Goal: Task Accomplishment & Management: Use online tool/utility

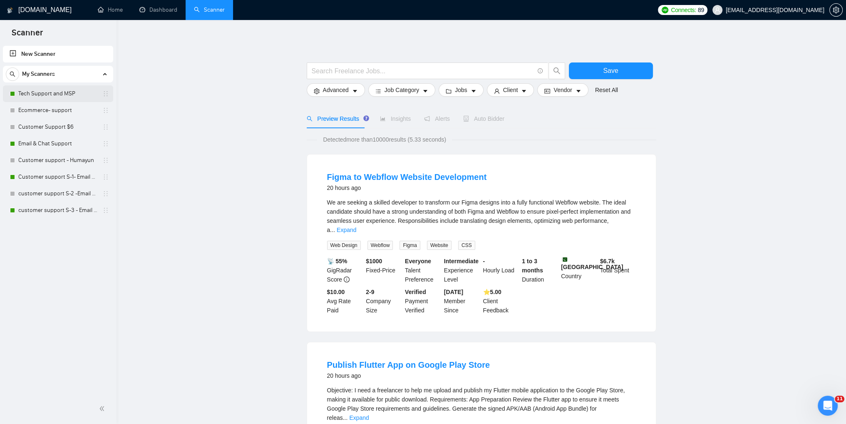
click at [35, 99] on link "Tech Support and MSP" at bounding box center [57, 93] width 79 height 17
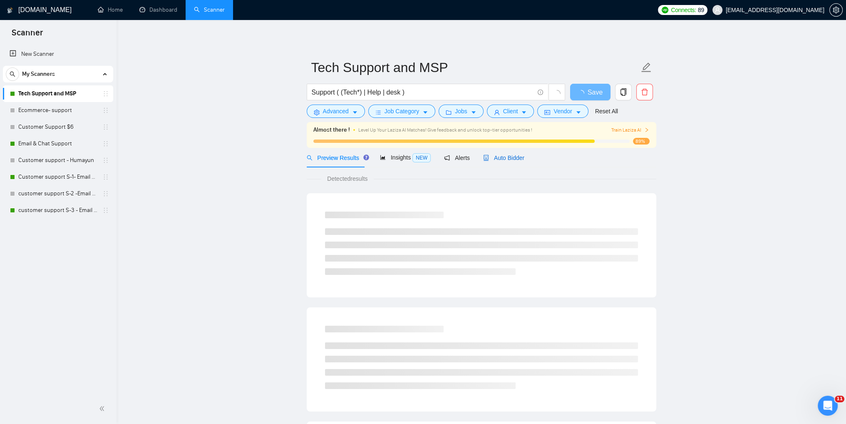
click at [503, 159] on span "Auto Bidder" at bounding box center [503, 157] width 41 height 7
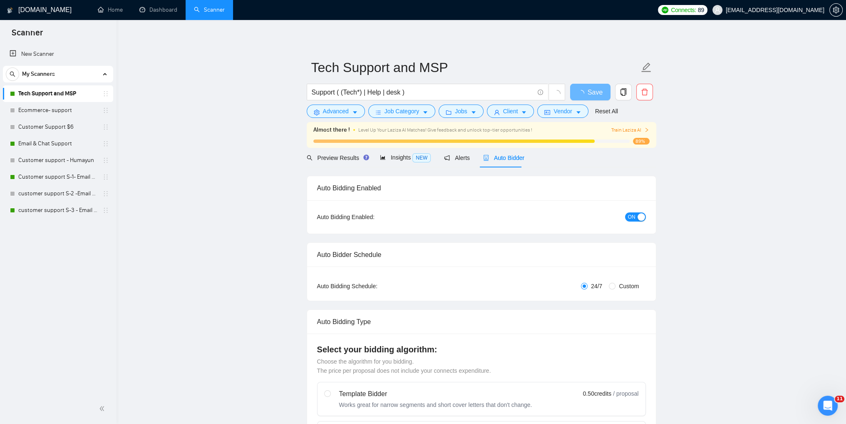
checkbox input "true"
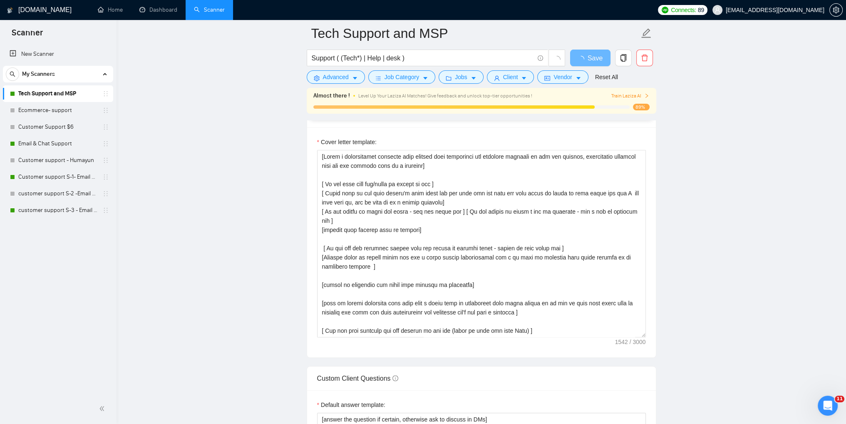
scroll to position [832, 0]
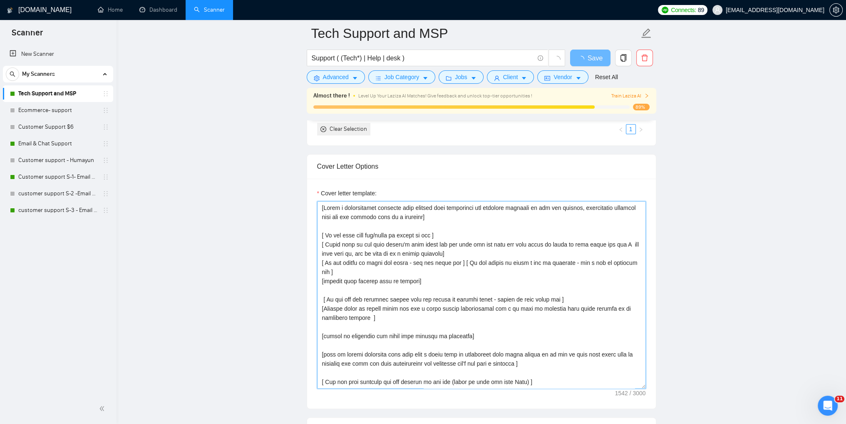
click at [345, 228] on textarea "Cover letter template:" at bounding box center [481, 294] width 329 height 187
click at [330, 209] on textarea "Cover letter template:" at bounding box center [481, 294] width 329 height 187
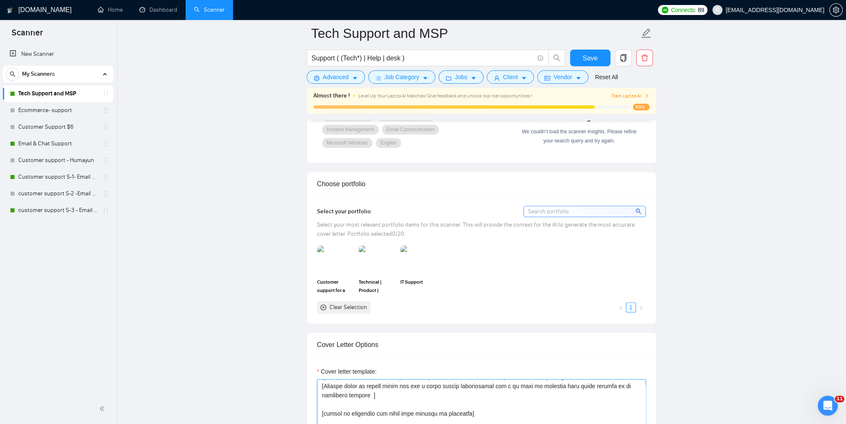
scroll to position [707, 0]
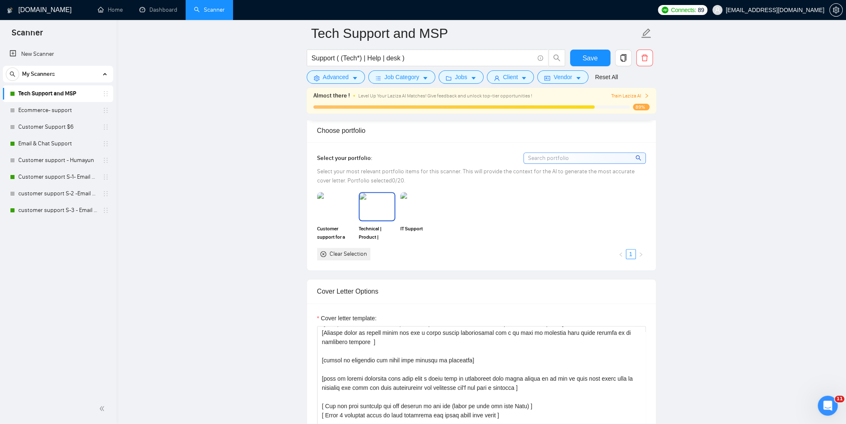
click at [376, 210] on img at bounding box center [377, 206] width 35 height 27
click at [327, 217] on img at bounding box center [335, 206] width 35 height 27
click at [428, 206] on img at bounding box center [418, 206] width 35 height 27
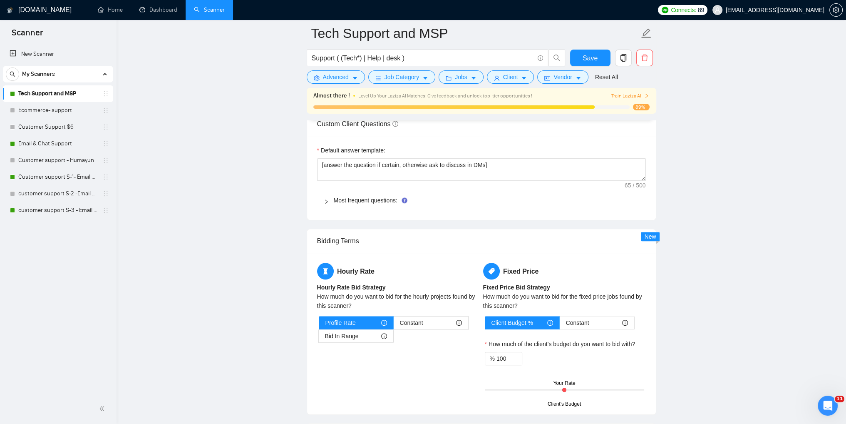
scroll to position [1207, 0]
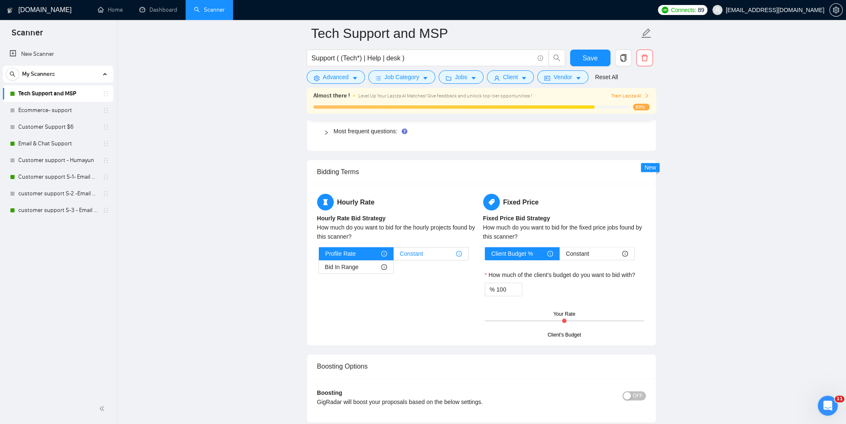
click at [441, 256] on div "Constant" at bounding box center [431, 253] width 62 height 12
click at [394, 256] on input "Constant" at bounding box center [394, 256] width 0 height 0
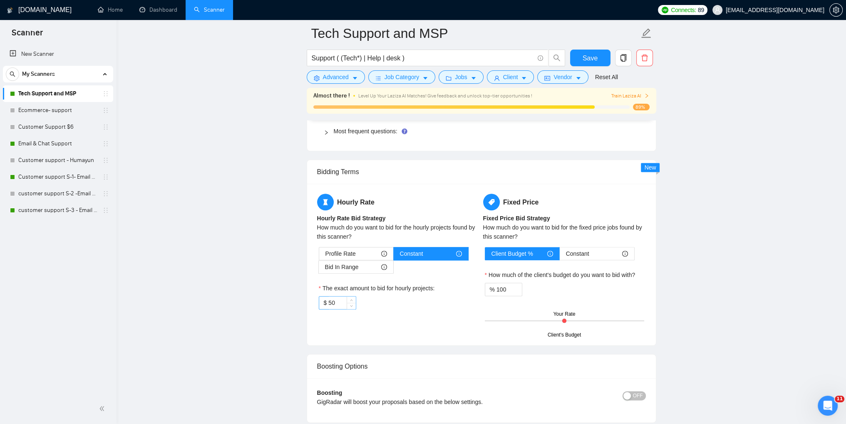
click at [338, 304] on input "50" at bounding box center [341, 302] width 27 height 12
click at [365, 250] on div "Profile Rate" at bounding box center [356, 253] width 62 height 12
click at [319, 256] on input "Profile Rate" at bounding box center [319, 256] width 0 height 0
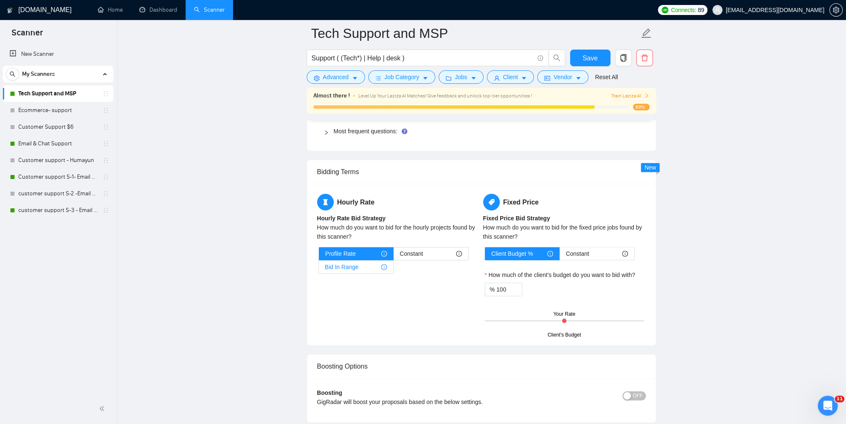
click at [347, 265] on span "Bid In Range" at bounding box center [342, 267] width 34 height 12
click at [319, 269] on input "Bid In Range" at bounding box center [319, 269] width 0 height 0
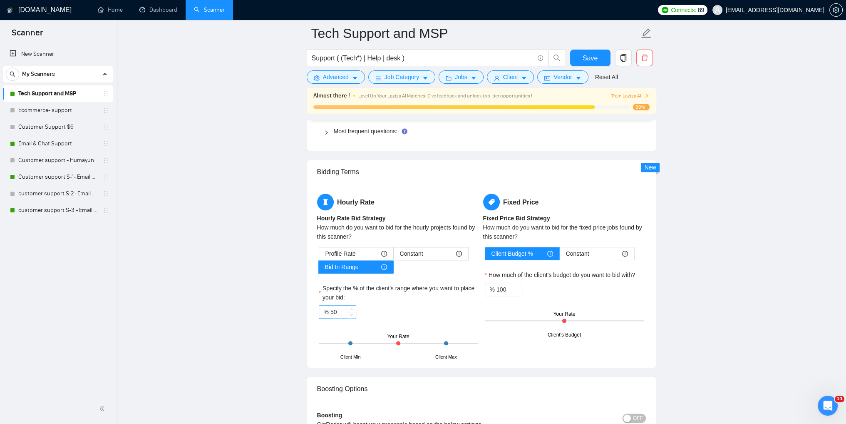
click at [332, 313] on input "50" at bounding box center [342, 311] width 25 height 12
click at [333, 312] on input "75" at bounding box center [342, 311] width 25 height 12
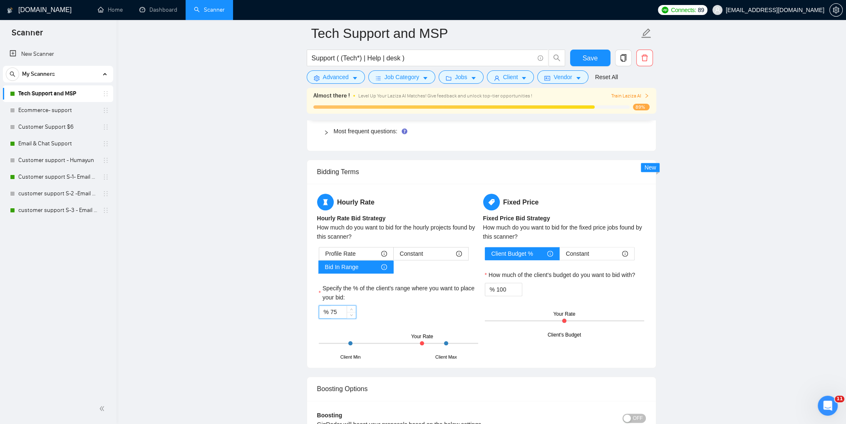
click at [341, 315] on input "75" at bounding box center [342, 311] width 25 height 12
click at [340, 312] on input "75" at bounding box center [342, 311] width 25 height 12
click at [393, 305] on div "% 75" at bounding box center [398, 311] width 159 height 13
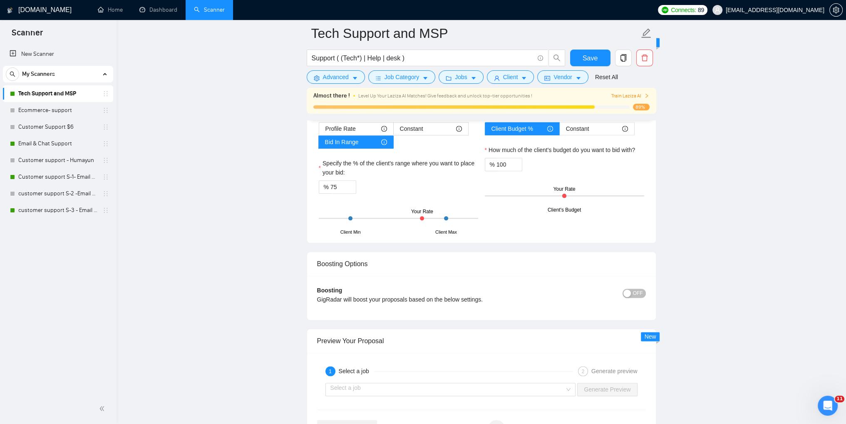
scroll to position [1248, 0]
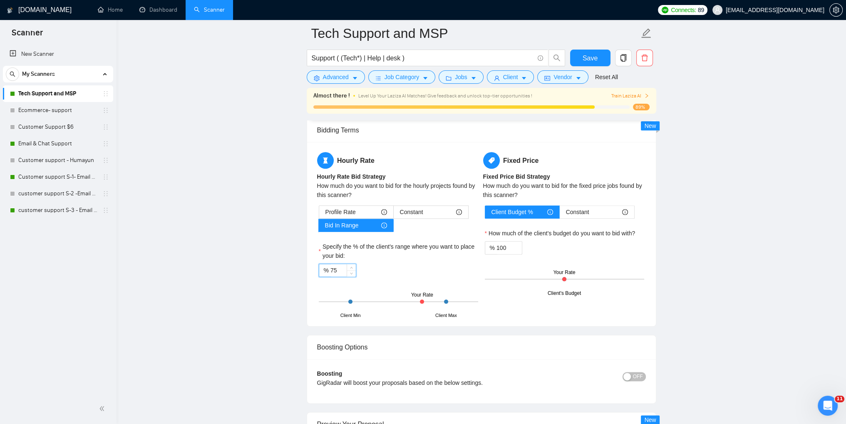
click at [345, 272] on input "75" at bounding box center [342, 270] width 25 height 12
type input "7"
type input "83"
click at [490, 318] on div "Hourly Rate Hourly Rate Bid Strategy How much do you want to bid for the hourly…" at bounding box center [481, 234] width 349 height 184
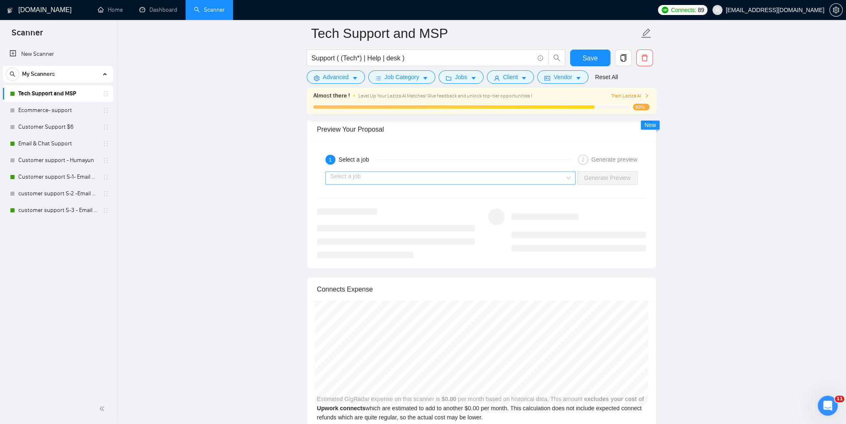
scroll to position [1498, 0]
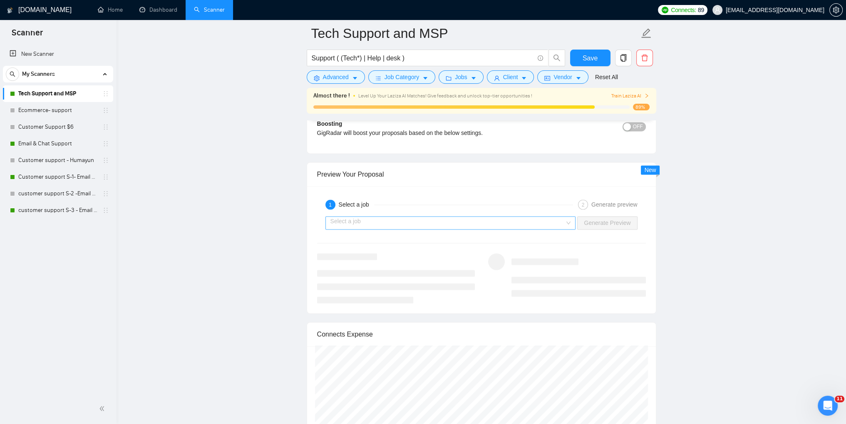
click at [564, 222] on input "search" at bounding box center [447, 222] width 235 height 12
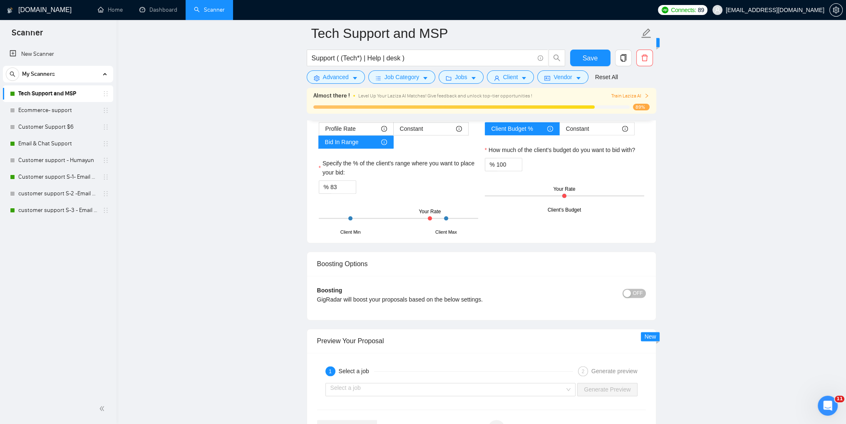
scroll to position [1332, 0]
click at [634, 290] on span "OFF" at bounding box center [638, 292] width 10 height 9
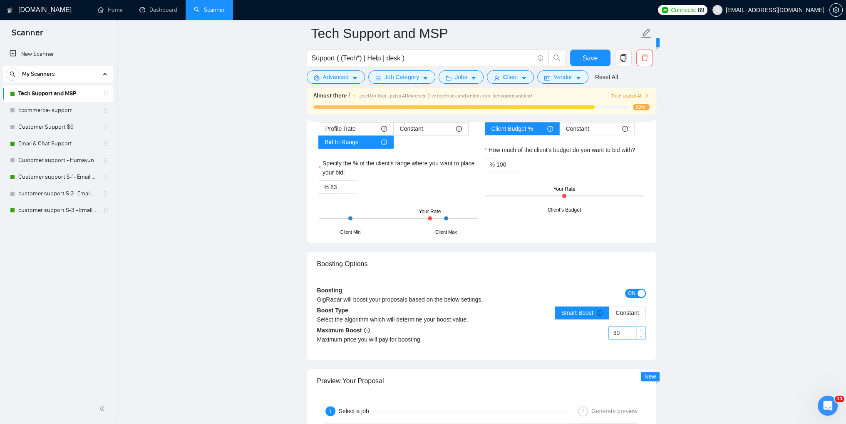
click at [628, 333] on input "30" at bounding box center [627, 332] width 37 height 12
click at [622, 313] on span "Constant" at bounding box center [626, 312] width 23 height 7
click at [609, 315] on input "Constant" at bounding box center [609, 315] width 0 height 0
click at [583, 312] on span "Smart Boost" at bounding box center [582, 312] width 42 height 7
click at [555, 315] on input "Smart Boost" at bounding box center [555, 315] width 0 height 0
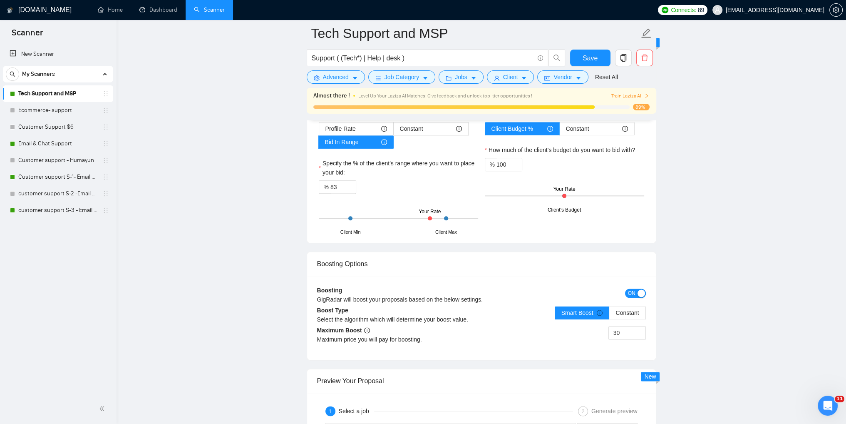
click at [637, 289] on button "ON" at bounding box center [635, 292] width 21 height 9
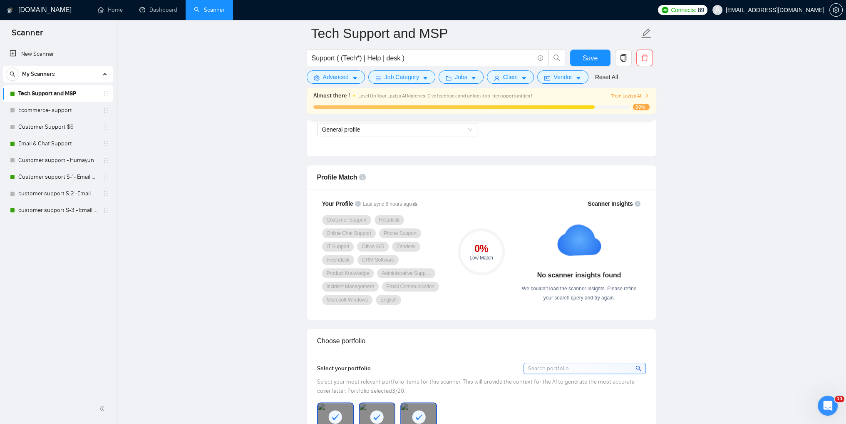
scroll to position [250, 0]
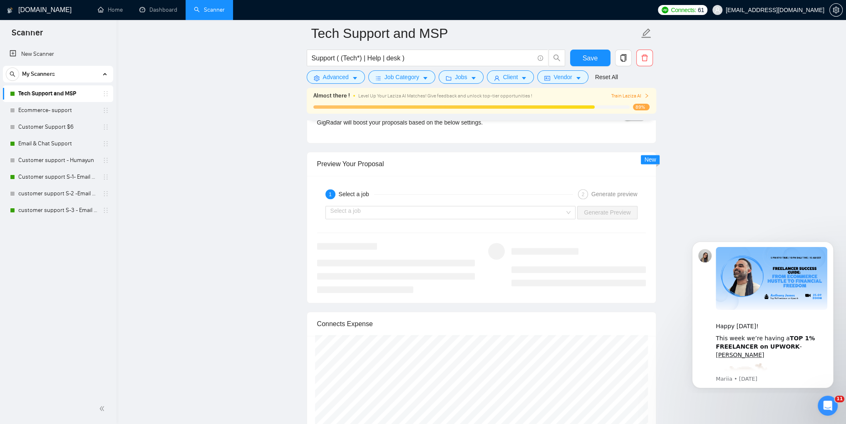
scroll to position [1498, 0]
click at [441, 202] on div "Select a job Generate Preview" at bounding box center [481, 212] width 330 height 20
click at [444, 211] on input "search" at bounding box center [447, 212] width 235 height 12
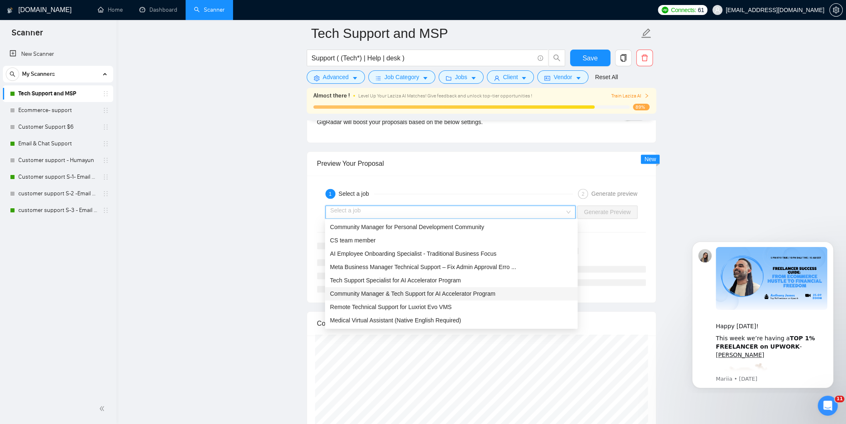
click at [463, 293] on span "Community Manager & Tech Support for AI Accelerator Program" at bounding box center [412, 293] width 165 height 7
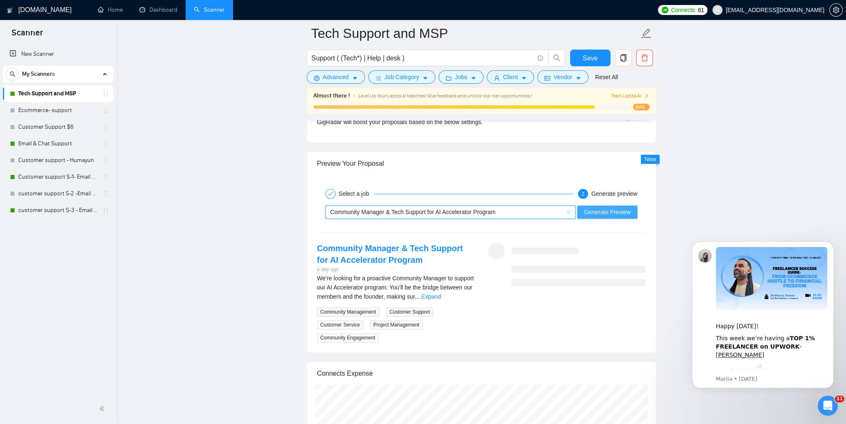
click at [619, 214] on span "Generate Preview" at bounding box center [607, 211] width 47 height 9
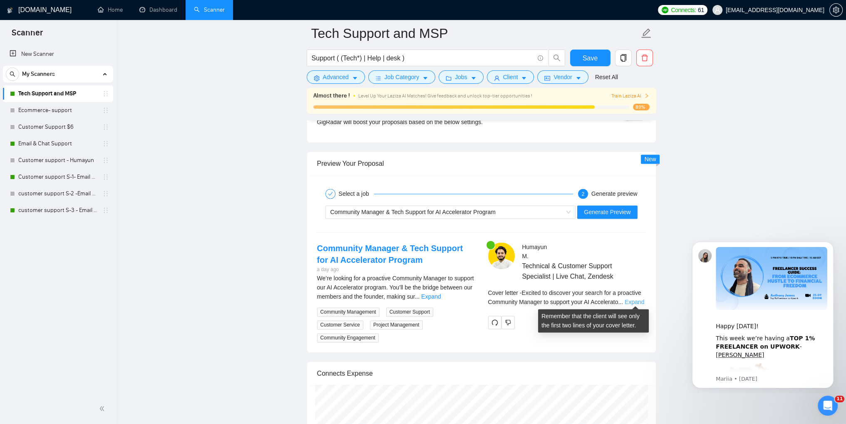
click at [635, 301] on link "Expand" at bounding box center [635, 301] width 20 height 7
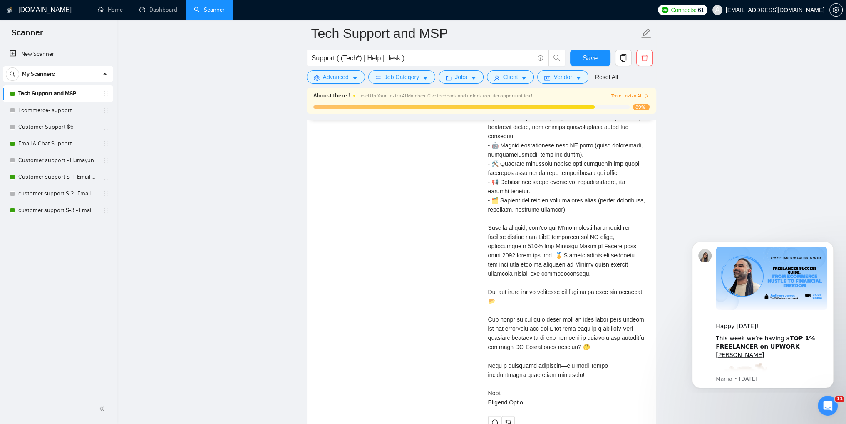
scroll to position [1748, 0]
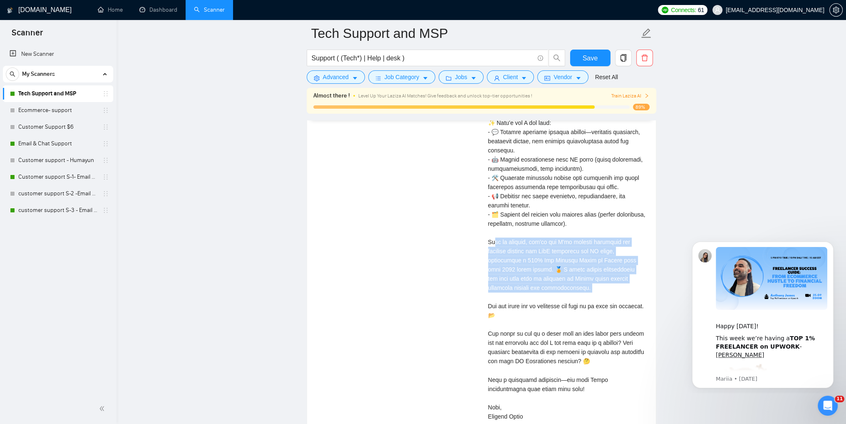
drag, startPoint x: 493, startPoint y: 240, endPoint x: 587, endPoint y: 294, distance: 108.7
click at [587, 294] on div "Cover letter" at bounding box center [567, 232] width 158 height 375
click at [590, 291] on div "Cover letter" at bounding box center [567, 232] width 158 height 375
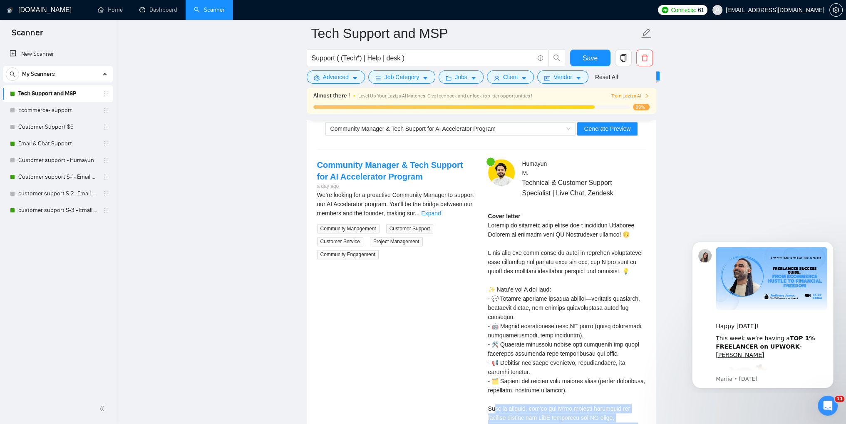
scroll to position [1581, 0]
click at [505, 213] on strong "Cover letter" at bounding box center [504, 216] width 32 height 7
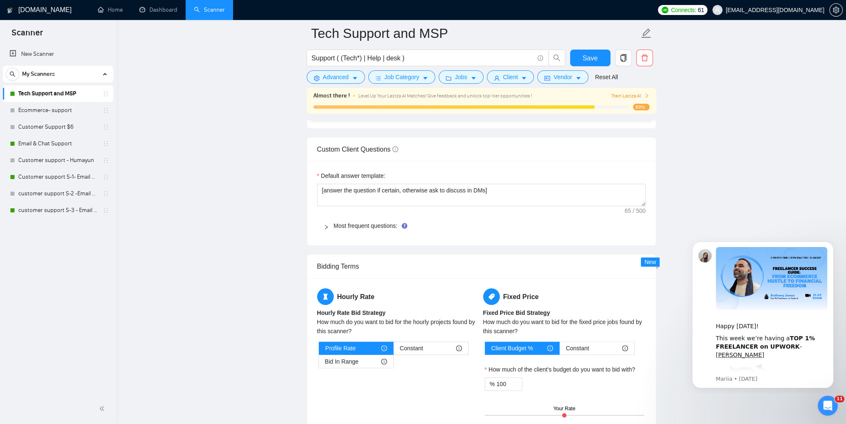
scroll to position [1124, 0]
click at [622, 60] on icon "copy" at bounding box center [623, 57] width 6 height 7
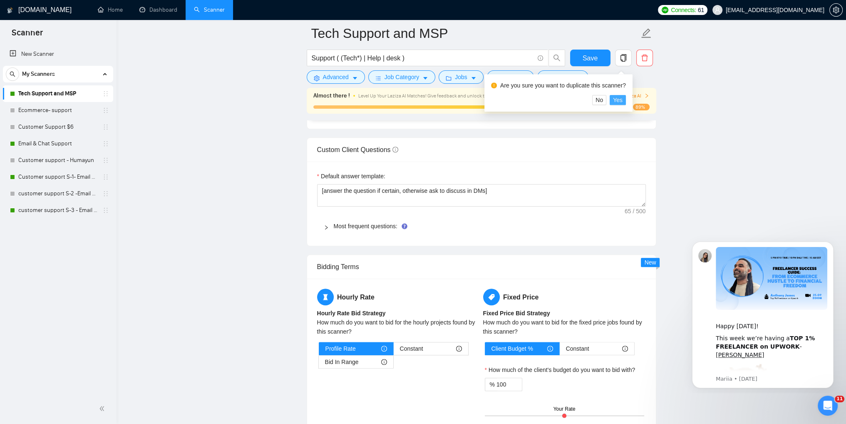
click at [622, 99] on button "Yes" at bounding box center [618, 100] width 16 height 10
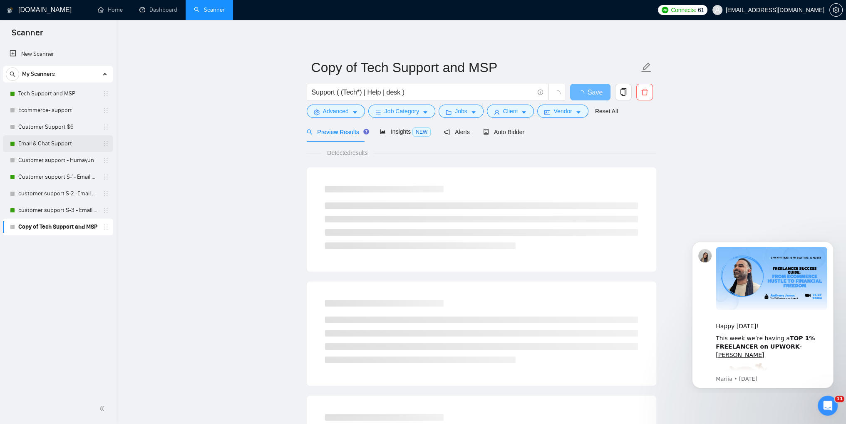
drag, startPoint x: 52, startPoint y: 91, endPoint x: 57, endPoint y: 147, distance: 55.9
click at [52, 91] on link "Tech Support and MSP" at bounding box center [57, 93] width 79 height 17
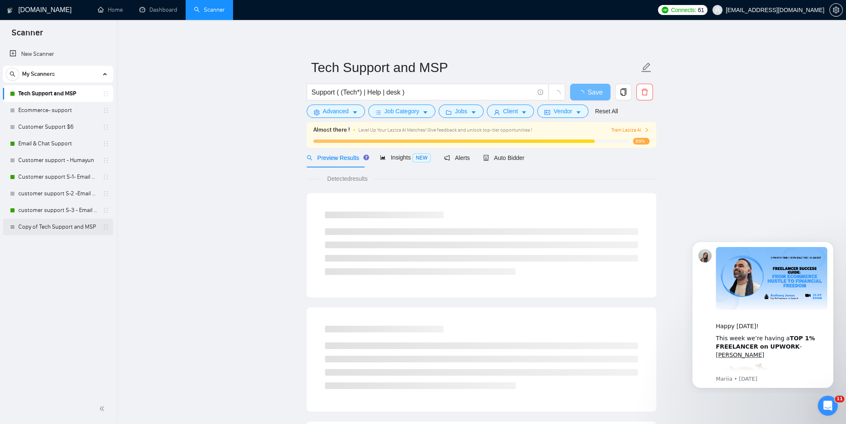
click at [60, 227] on link "Copy of Tech Support and MSP" at bounding box center [57, 226] width 79 height 17
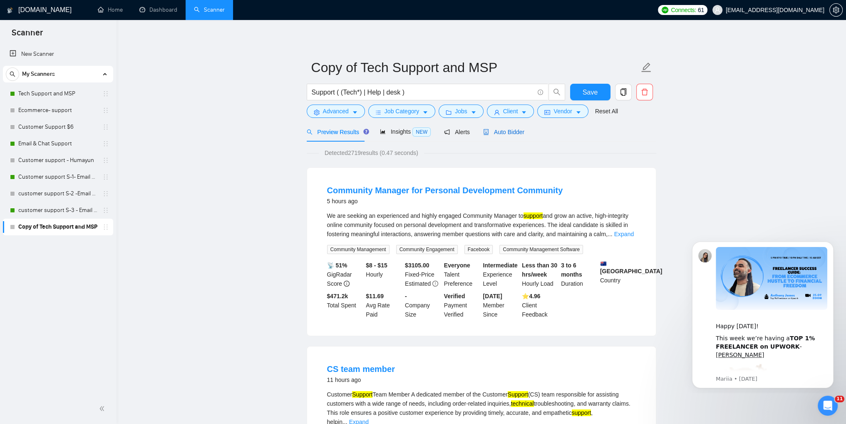
click at [514, 134] on span "Auto Bidder" at bounding box center [503, 132] width 41 height 7
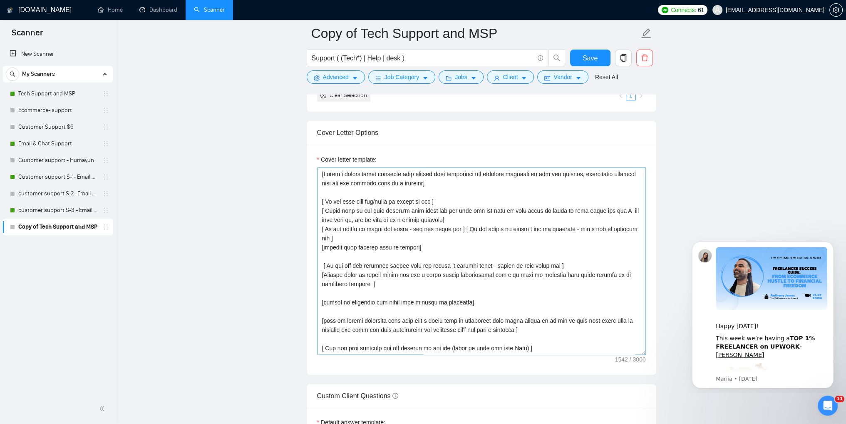
scroll to position [874, 0]
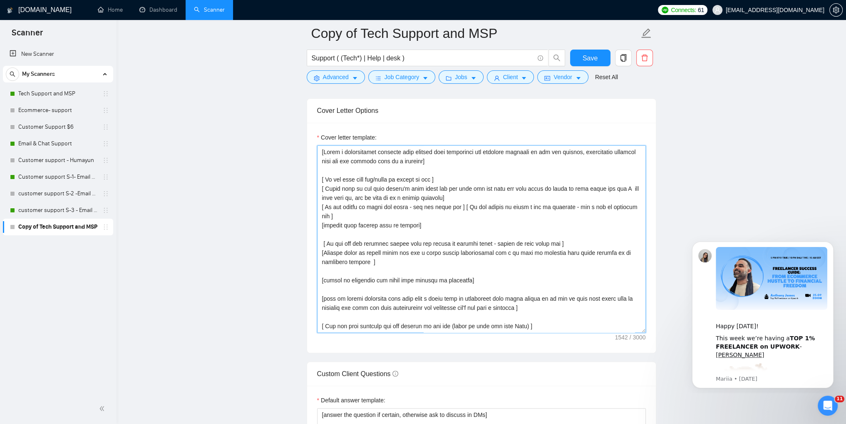
click at [328, 185] on textarea "Cover letter template:" at bounding box center [481, 238] width 329 height 187
click at [323, 151] on textarea "Cover letter template:" at bounding box center [481, 238] width 329 height 187
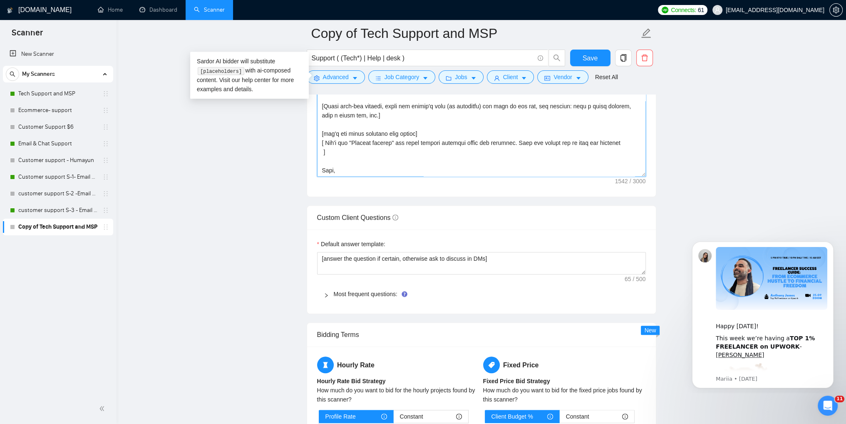
scroll to position [1040, 0]
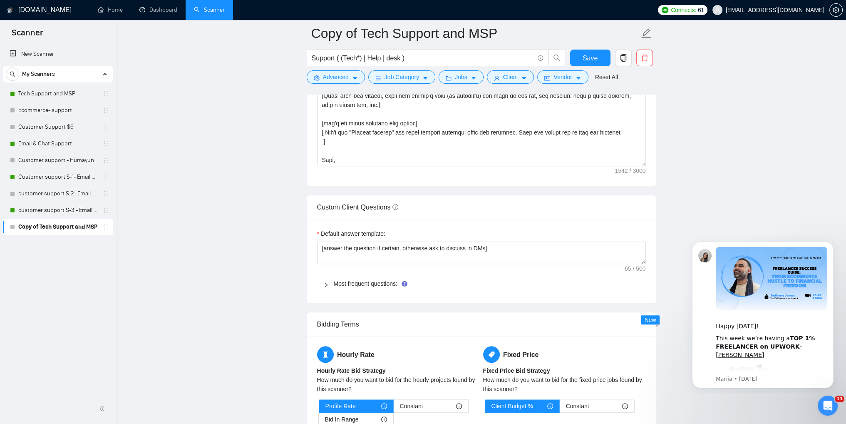
click at [331, 283] on div at bounding box center [329, 283] width 10 height 9
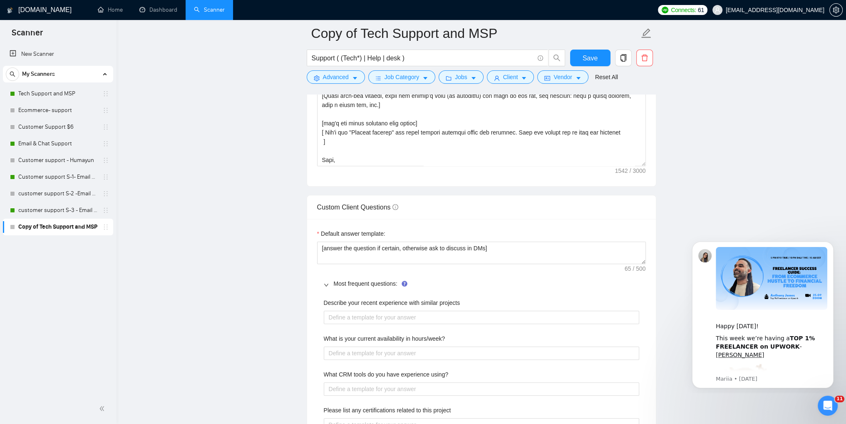
click at [331, 285] on div at bounding box center [329, 283] width 10 height 9
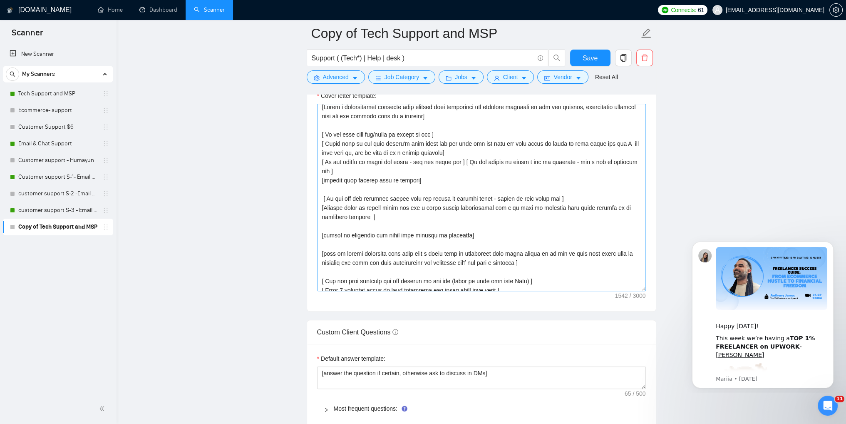
scroll to position [0, 0]
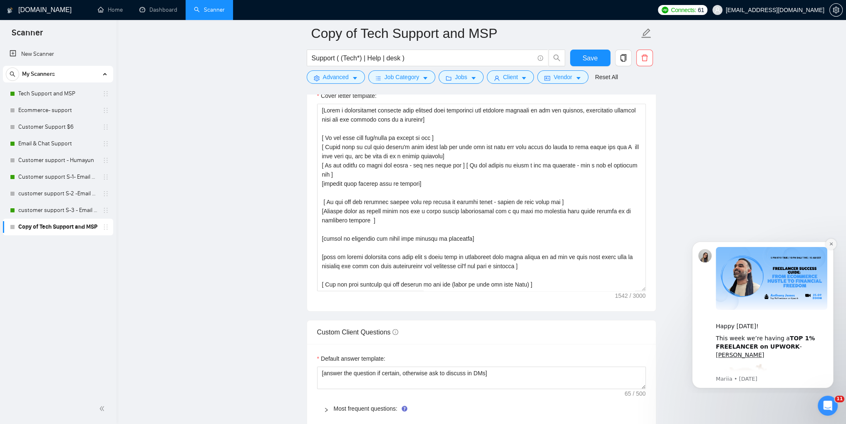
click at [830, 245] on icon "Dismiss notification" at bounding box center [831, 243] width 5 height 5
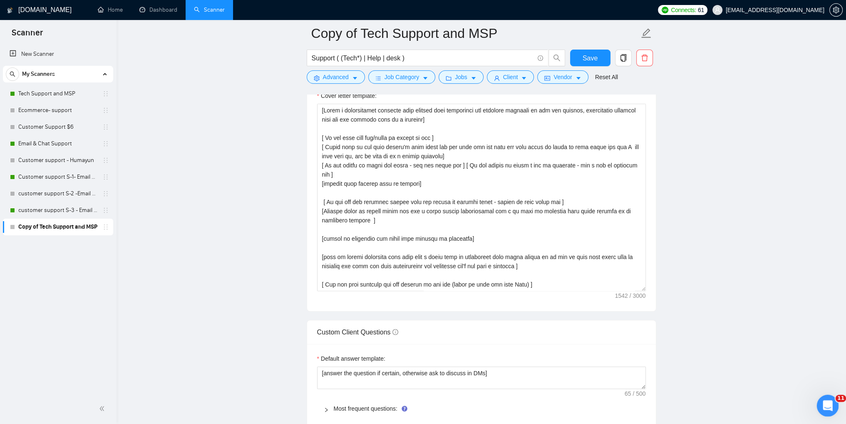
click at [828, 397] on div "Open Intercom Messenger" at bounding box center [826, 403] width 27 height 27
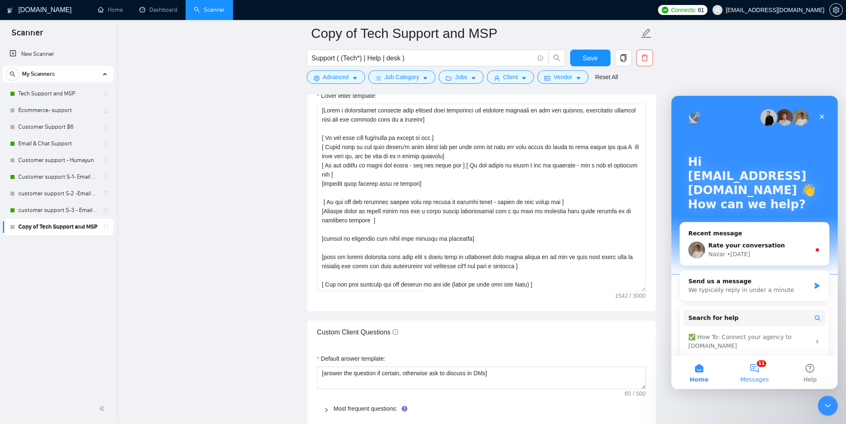
click at [753, 367] on button "11 Messages" at bounding box center [754, 371] width 55 height 33
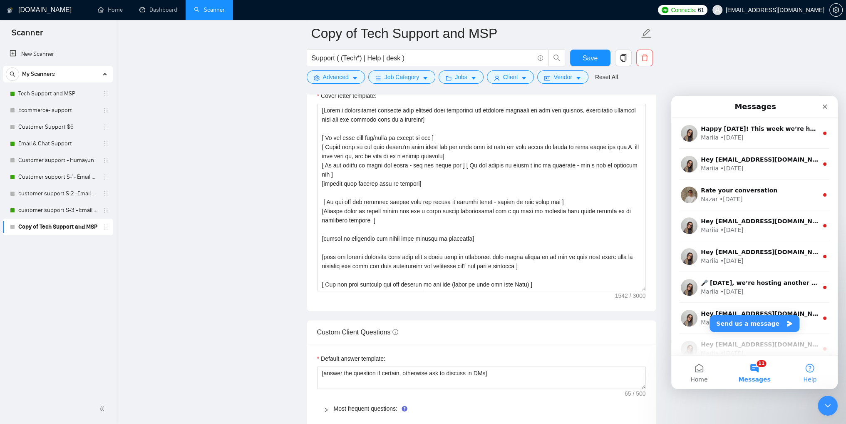
click at [797, 369] on button "Help" at bounding box center [809, 371] width 55 height 33
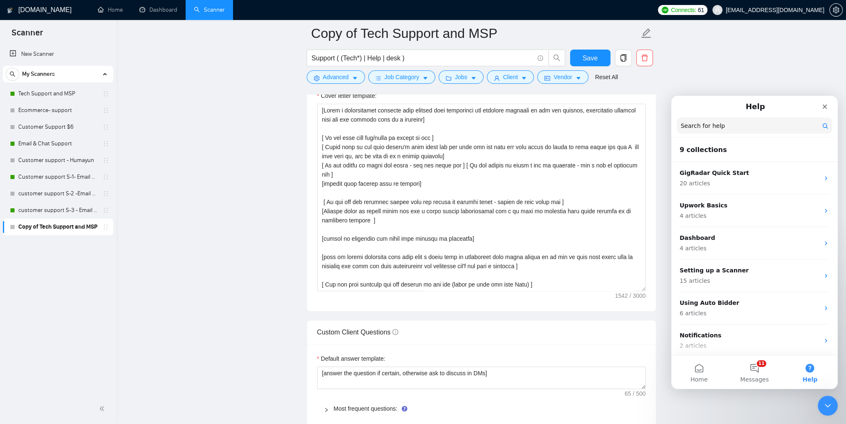
click at [720, 126] on input "Search for help" at bounding box center [755, 125] width 156 height 16
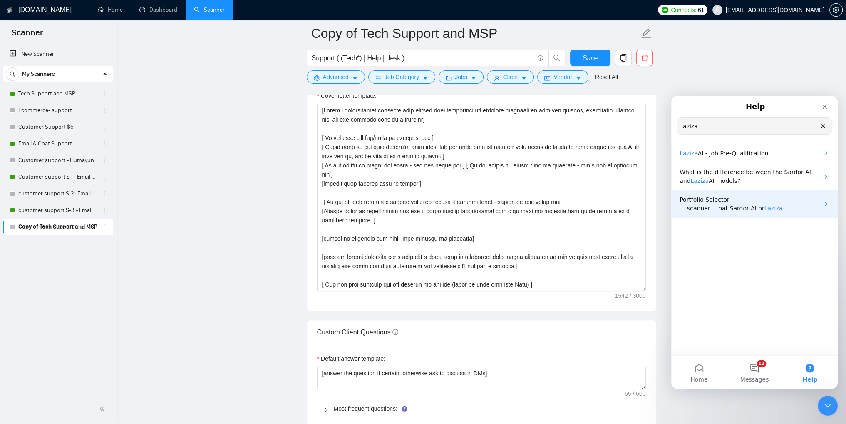
type input "laziza"
click at [764, 210] on span "Laziza" at bounding box center [773, 208] width 18 height 7
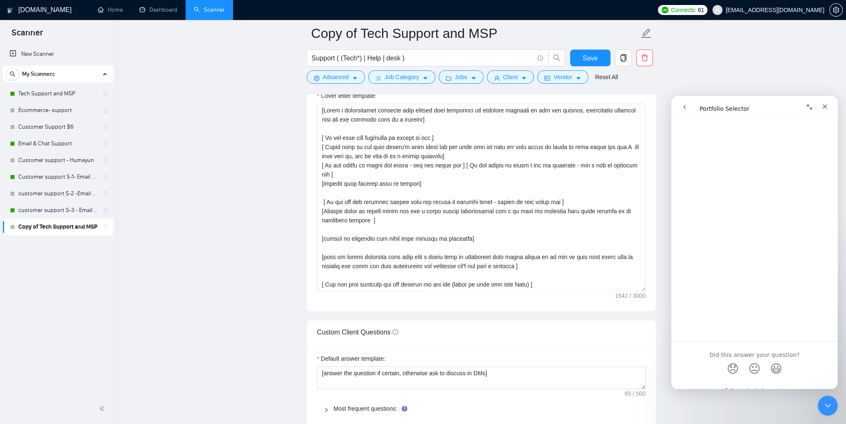
scroll to position [1137, 0]
click at [686, 109] on icon "go back" at bounding box center [684, 107] width 7 height 7
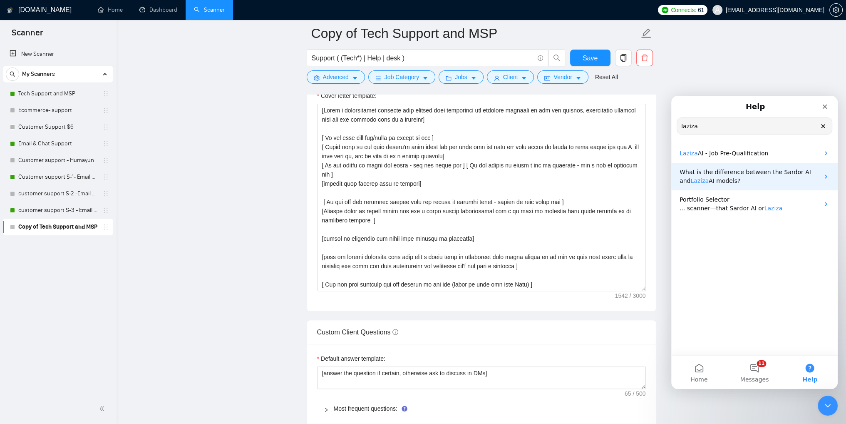
click at [727, 176] on p "What is the difference between the Sardor AI and Laziza AI models?" at bounding box center [750, 176] width 140 height 17
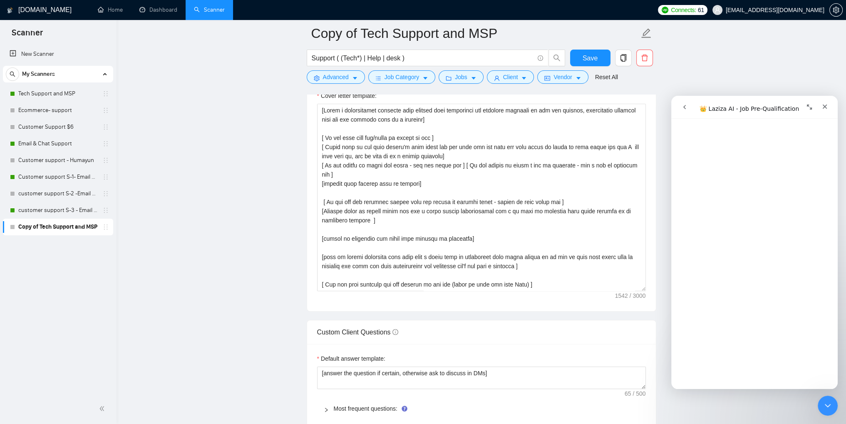
scroll to position [1504, 0]
click at [682, 110] on button "go back" at bounding box center [685, 107] width 16 height 16
click at [683, 106] on icon "go back" at bounding box center [684, 107] width 7 height 7
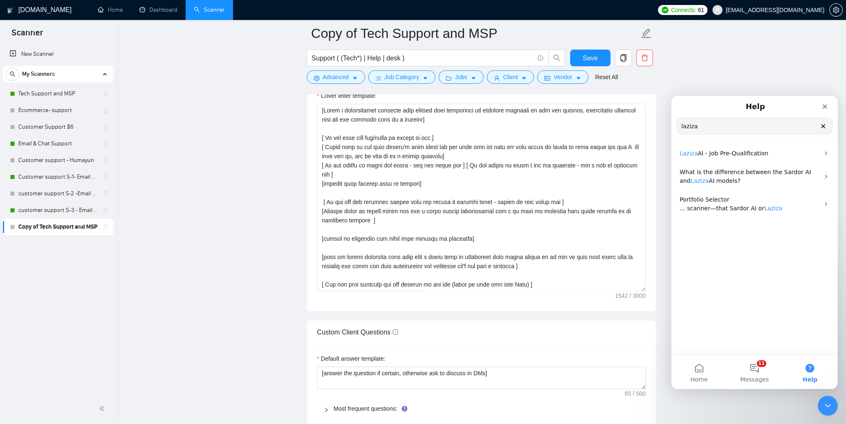
click at [827, 128] on input "laziza" at bounding box center [754, 126] width 155 height 16
click at [824, 124] on icon "Clear" at bounding box center [823, 126] width 7 height 7
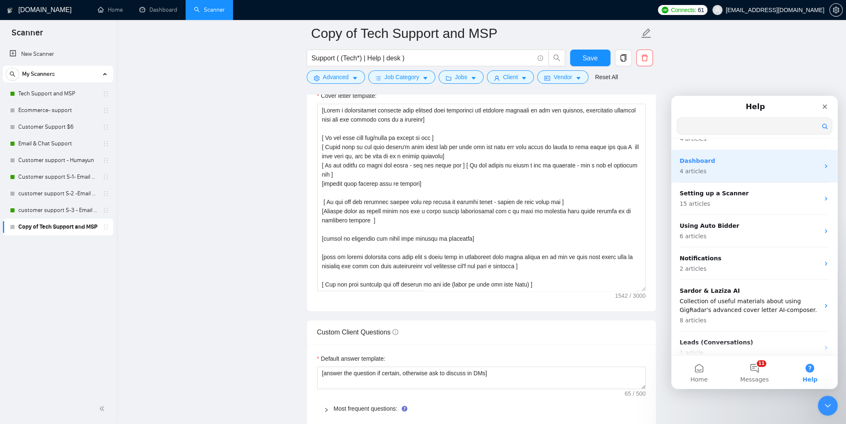
scroll to position [83, 0]
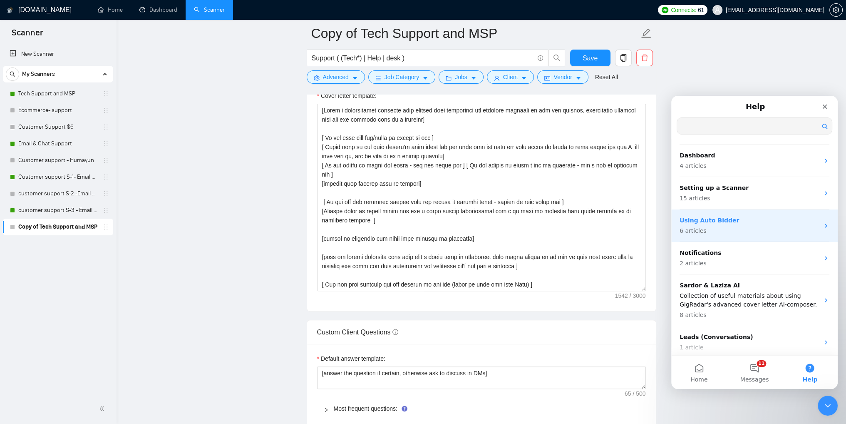
click at [710, 221] on p "Using Auto Bidder" at bounding box center [750, 220] width 140 height 9
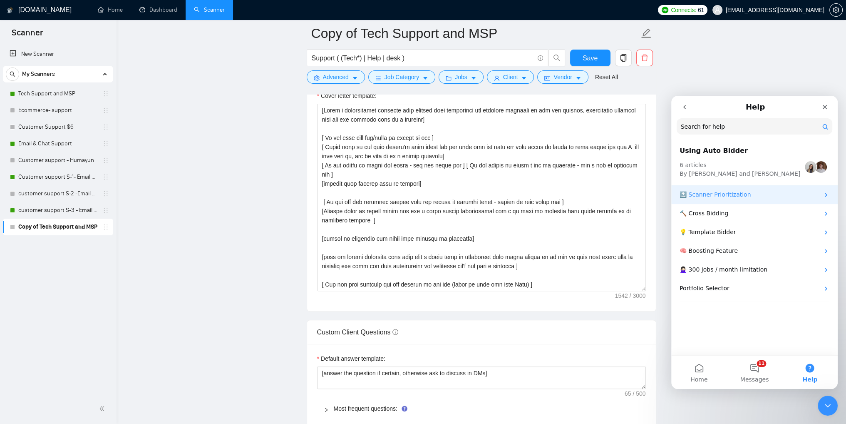
click at [727, 201] on div "🔝 Scanner Prioritization" at bounding box center [754, 194] width 166 height 19
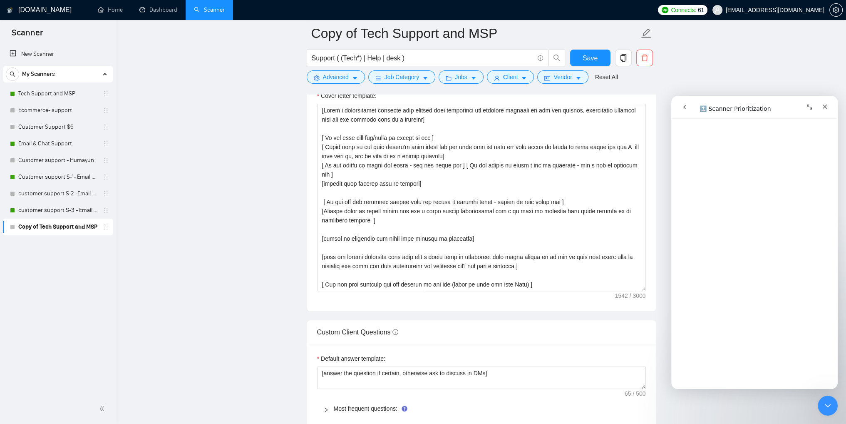
scroll to position [2141, 0]
click at [687, 110] on icon "go back" at bounding box center [684, 107] width 7 height 7
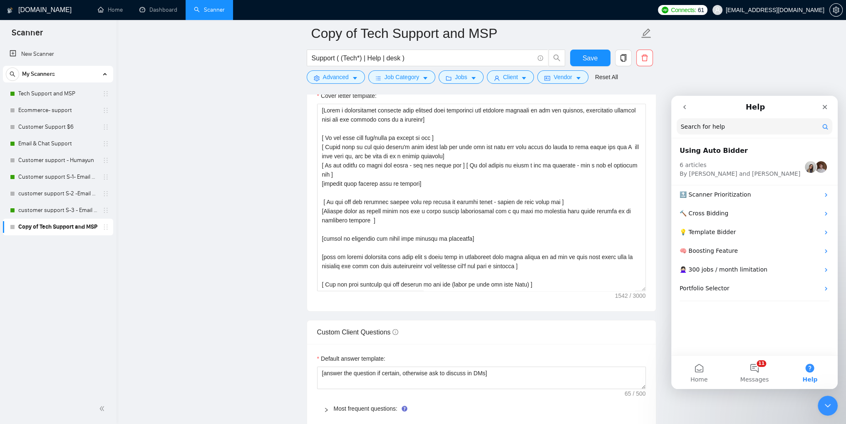
click at [687, 110] on icon "go back" at bounding box center [684, 107] width 7 height 7
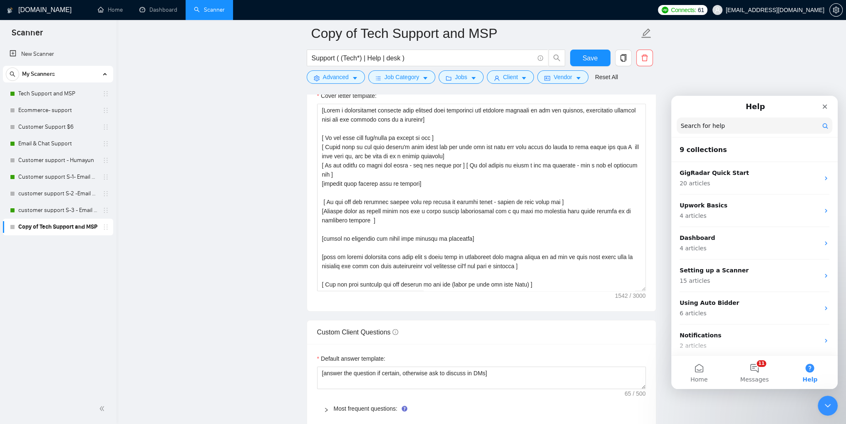
click at [687, 110] on div "Help" at bounding box center [755, 106] width 156 height 15
click at [701, 369] on button "Home" at bounding box center [698, 371] width 55 height 33
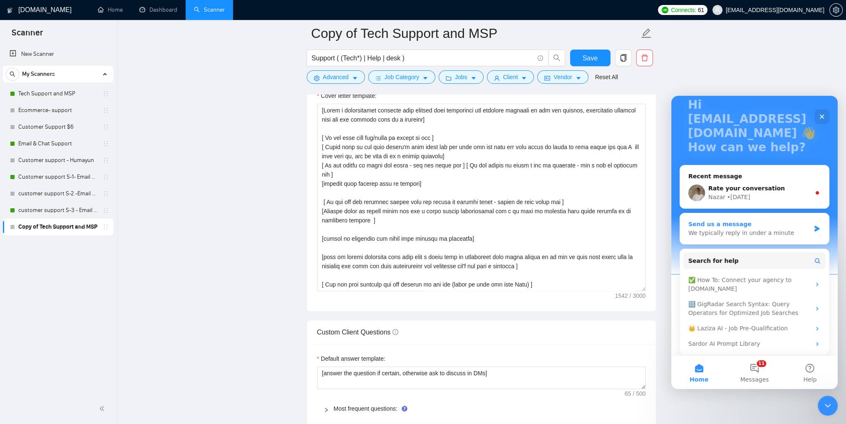
scroll to position [60, 0]
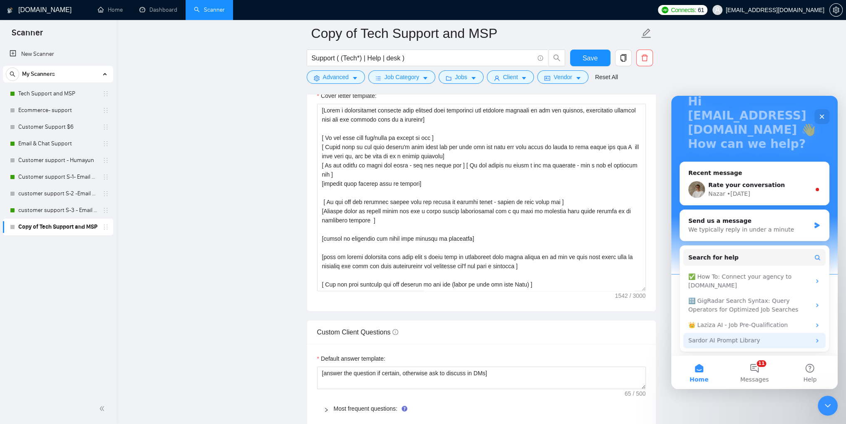
click at [752, 340] on div "Sardor AI Prompt Library" at bounding box center [749, 340] width 122 height 9
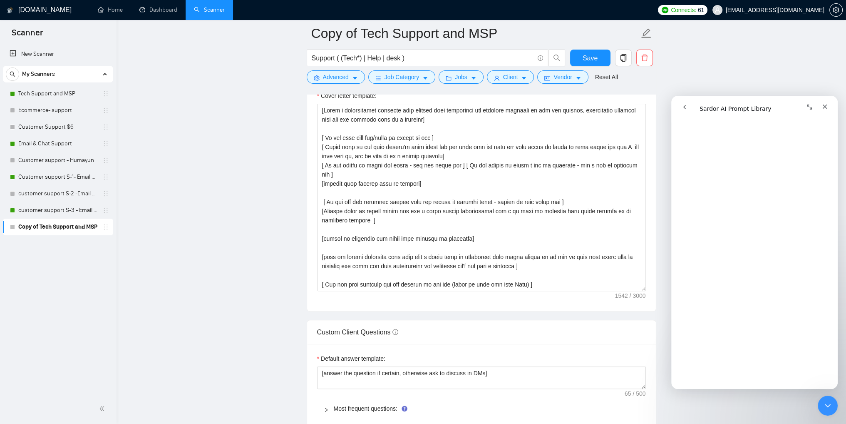
scroll to position [874, 0]
click at [808, 109] on icon "Expand window" at bounding box center [809, 107] width 7 height 7
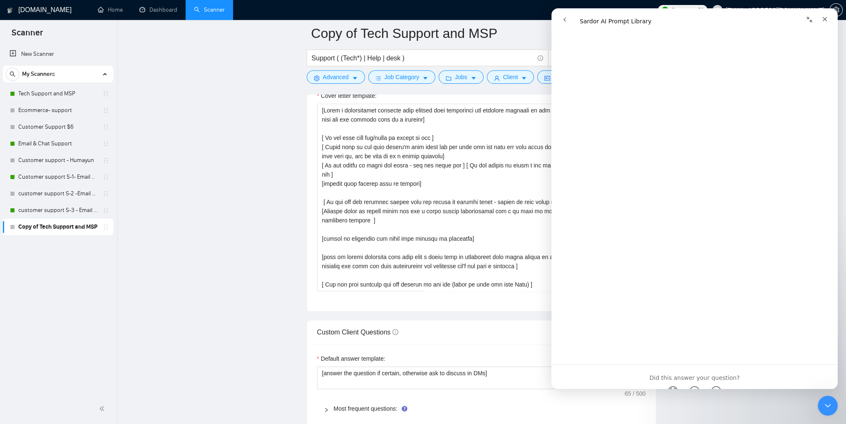
scroll to position [2617, 0]
click at [565, 20] on icon "go back" at bounding box center [564, 19] width 7 height 7
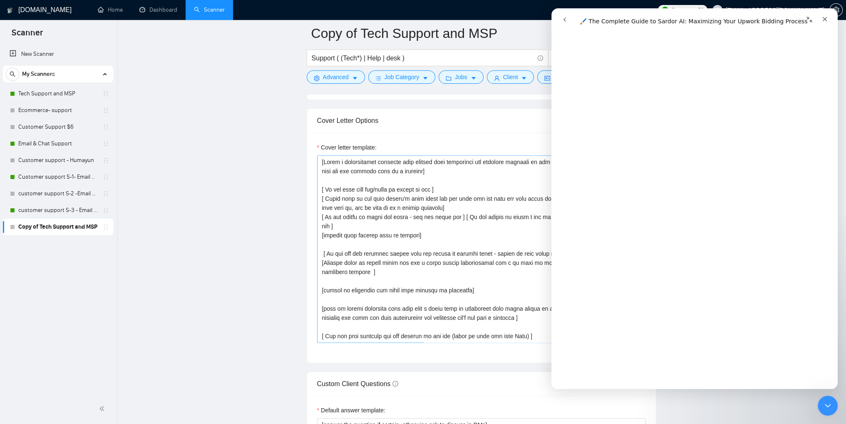
scroll to position [749, 0]
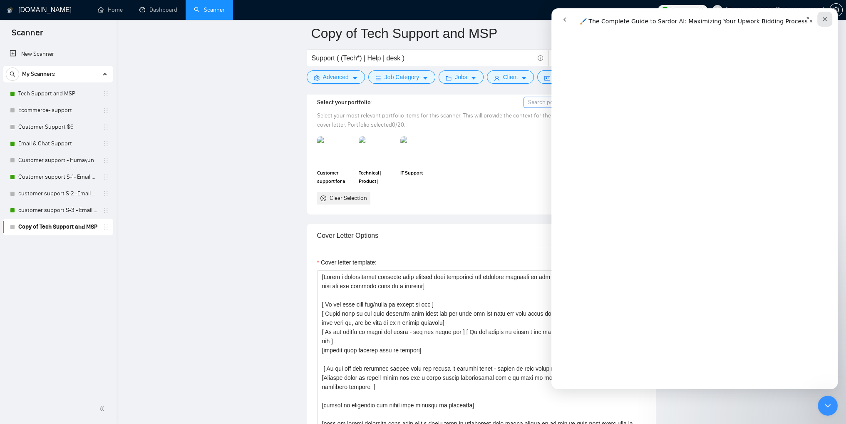
click at [826, 13] on div "Close" at bounding box center [824, 19] width 15 height 15
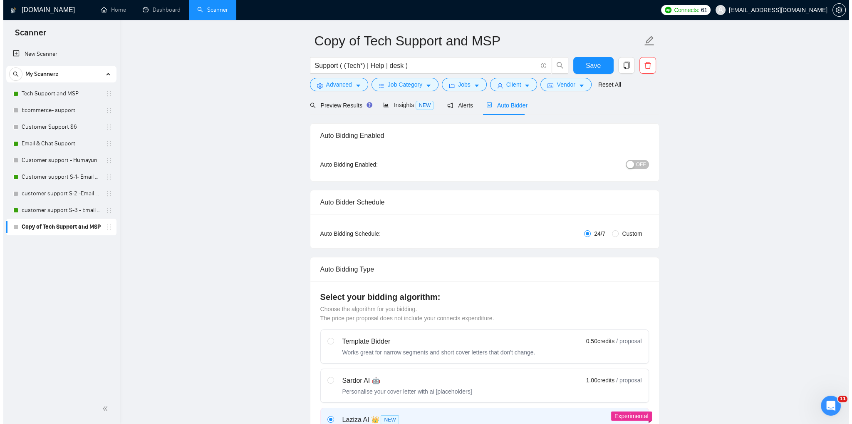
scroll to position [0, 0]
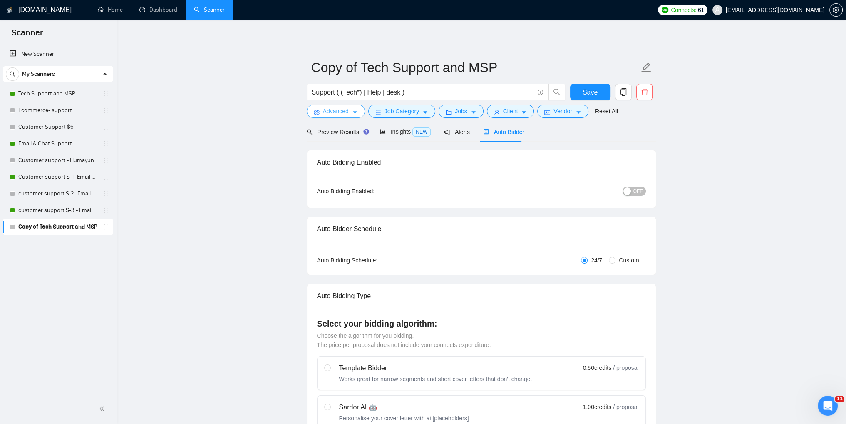
click at [350, 112] on button "Advanced" at bounding box center [336, 110] width 58 height 13
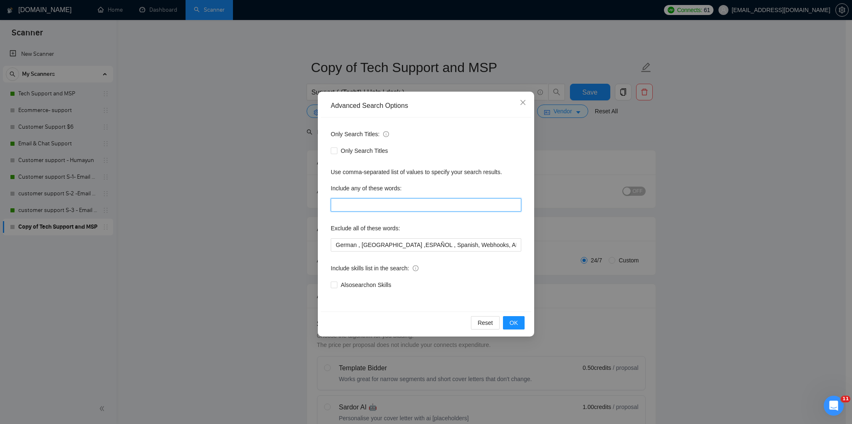
click at [374, 208] on input "text" at bounding box center [426, 204] width 191 height 13
click at [351, 245] on input "German , [GEOGRAPHIC_DATA] ,ESPAÑOL , Spanish, Webhooks, APIs, JSON , SQL, (Cry…" at bounding box center [426, 244] width 191 height 13
click at [523, 103] on icon "close" at bounding box center [523, 102] width 5 height 5
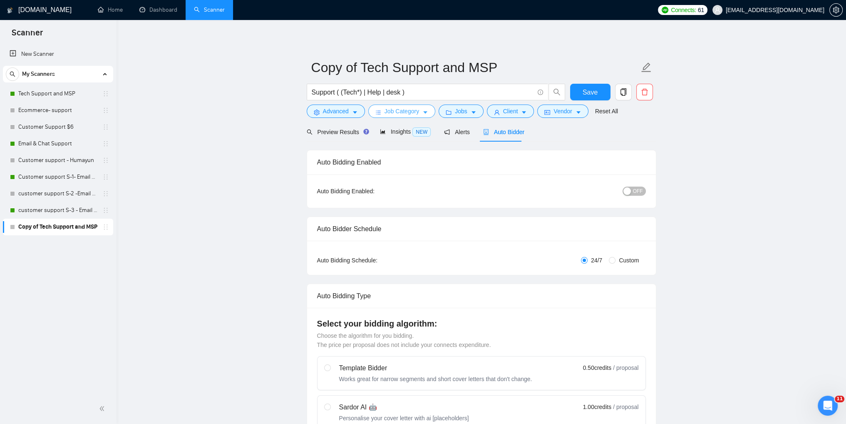
click at [409, 114] on span "Job Category" at bounding box center [402, 111] width 35 height 9
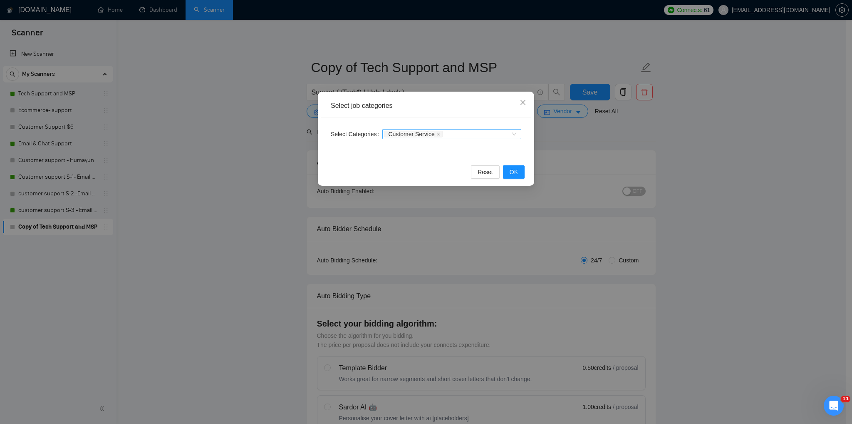
click at [511, 129] on div "Customer Service" at bounding box center [451, 134] width 139 height 10
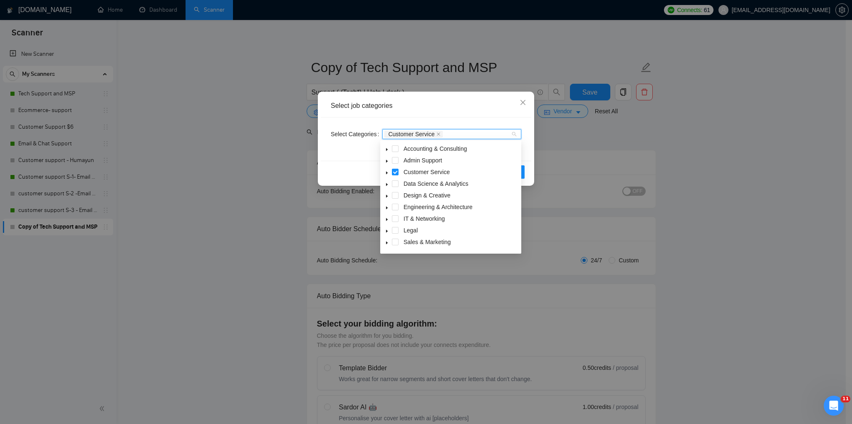
click at [389, 171] on span at bounding box center [387, 172] width 10 height 10
click at [526, 105] on icon "close" at bounding box center [523, 102] width 7 height 7
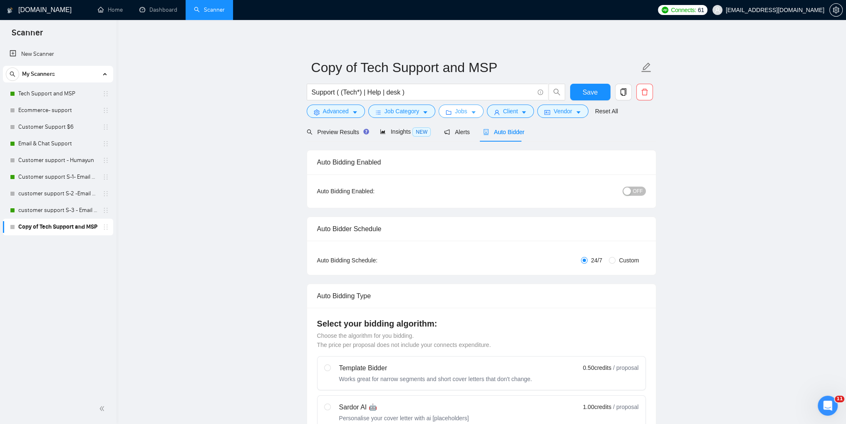
click at [446, 113] on icon "folder" at bounding box center [449, 112] width 6 height 6
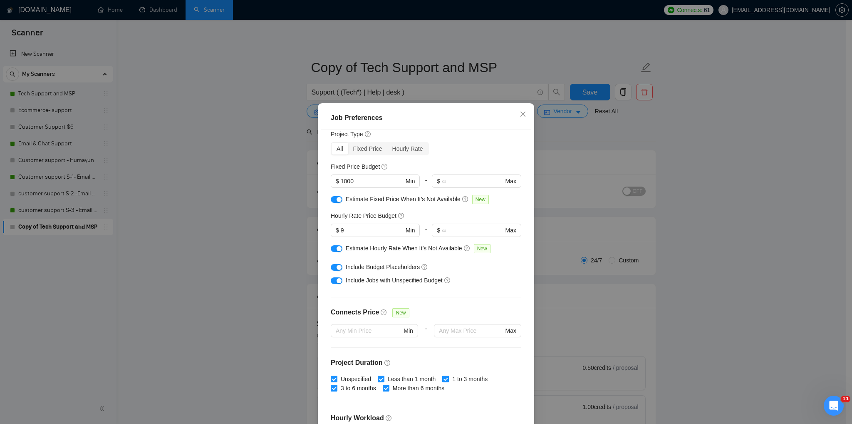
scroll to position [42, 0]
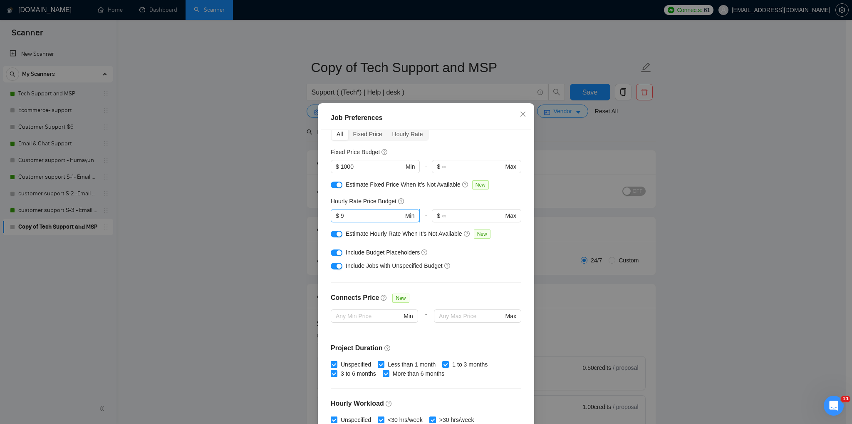
click at [353, 216] on input "9" at bounding box center [372, 215] width 63 height 9
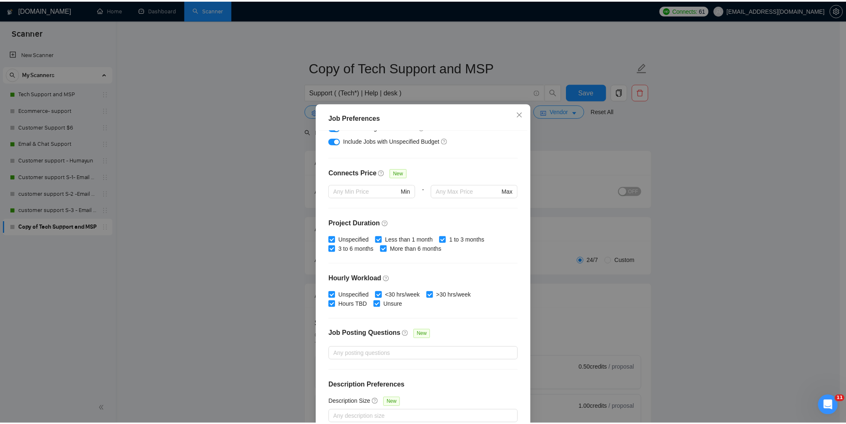
scroll to position [173, 0]
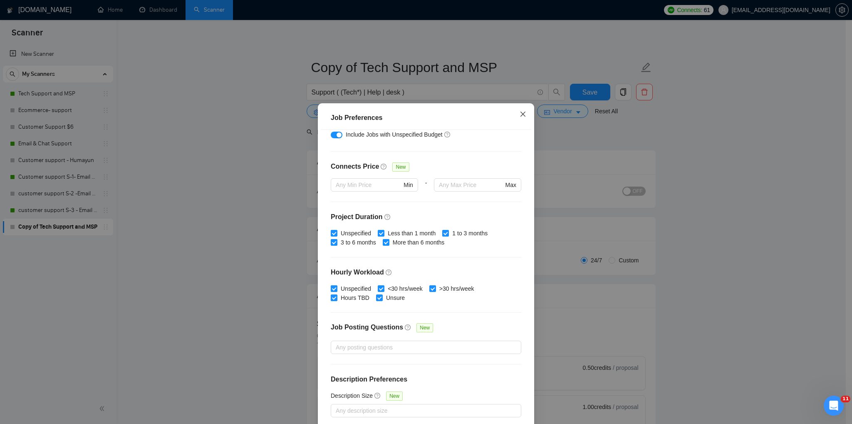
click at [521, 114] on icon "close" at bounding box center [523, 114] width 7 height 7
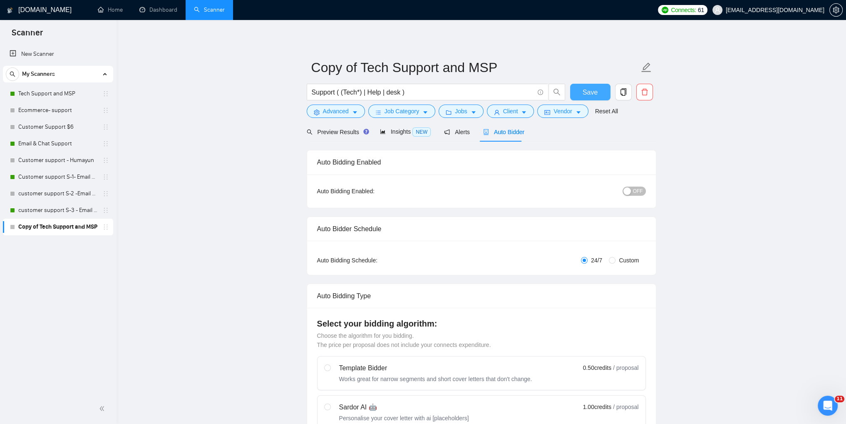
click at [604, 92] on button "Save" at bounding box center [590, 92] width 40 height 17
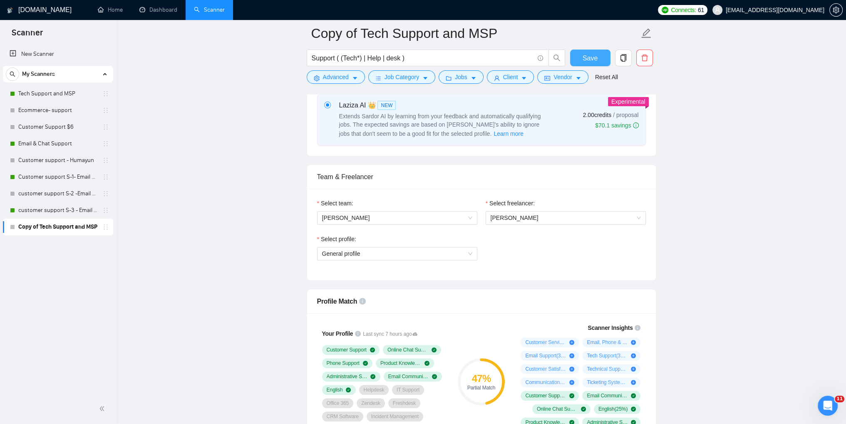
scroll to position [333, 0]
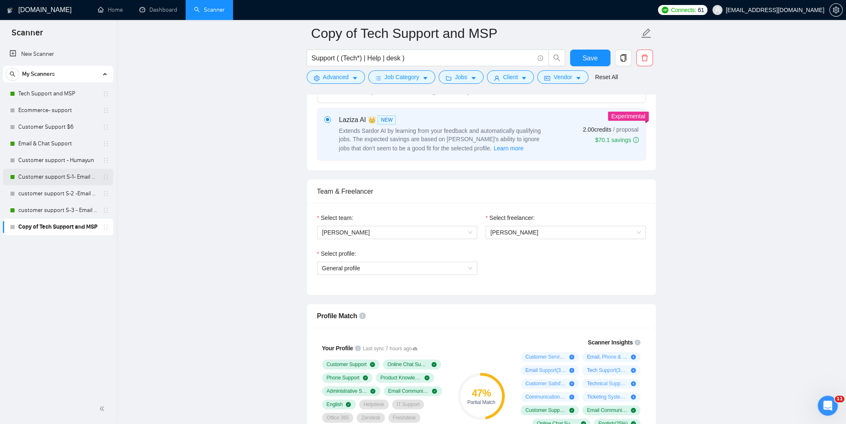
click at [56, 175] on link "Customer support S-1- Email & Chat Support" at bounding box center [57, 177] width 79 height 17
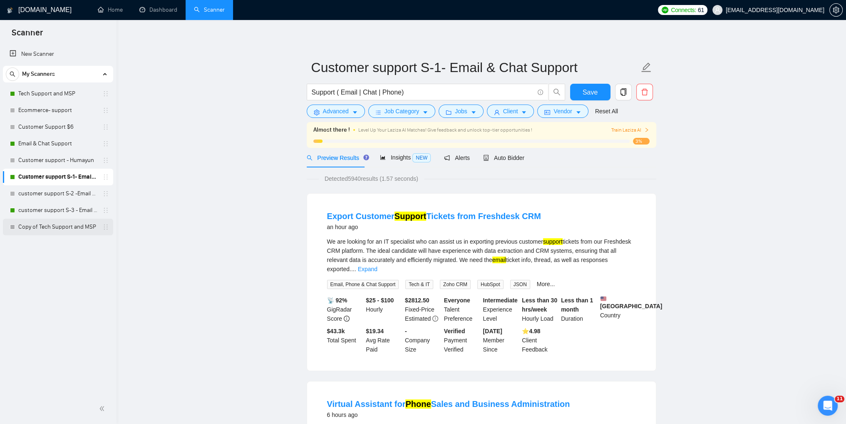
click at [65, 229] on link "Copy of Tech Support and MSP" at bounding box center [57, 226] width 79 height 17
